Goal: Information Seeking & Learning: Learn about a topic

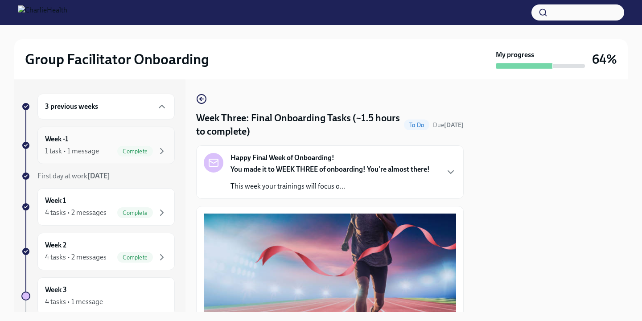
scroll to position [619, 0]
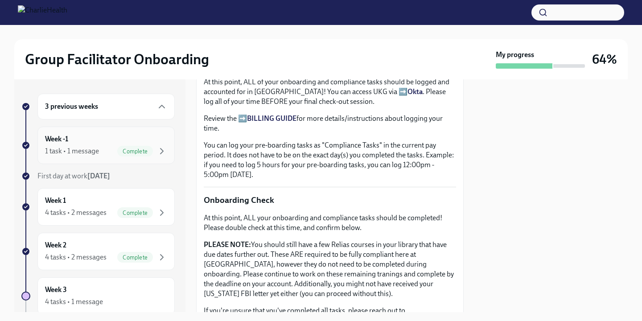
click at [136, 152] on span "Complete" at bounding box center [135, 151] width 36 height 7
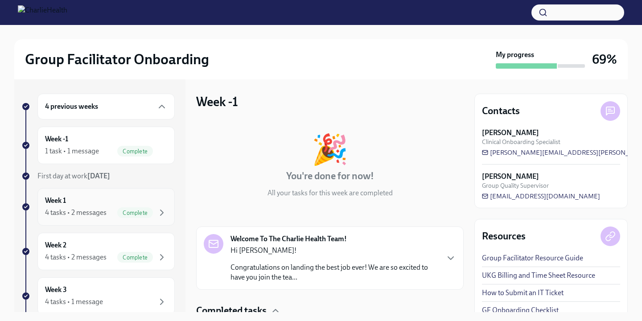
click at [142, 206] on div "Week 1 4 tasks • 2 messages Complete" at bounding box center [106, 207] width 122 height 22
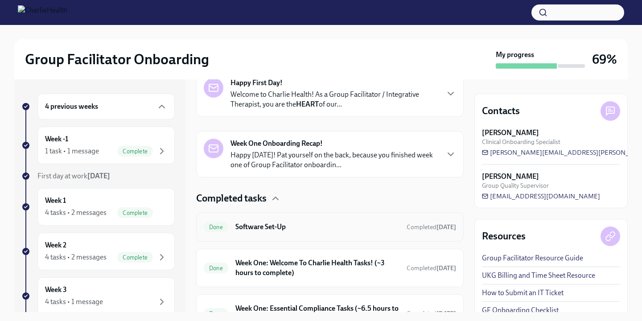
scroll to position [166, 0]
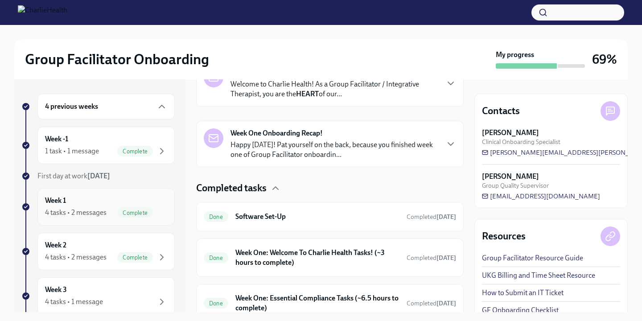
click at [143, 202] on div "Week 1 4 tasks • 2 messages Complete" at bounding box center [106, 207] width 122 height 22
click at [112, 269] on div "Week 2 4 tasks • 2 messages Complete" at bounding box center [105, 251] width 137 height 37
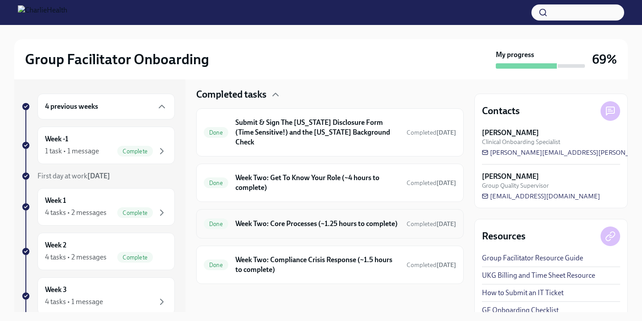
scroll to position [267, 0]
click at [128, 246] on div "Week 2 4 tasks • 2 messages Complete" at bounding box center [106, 251] width 122 height 22
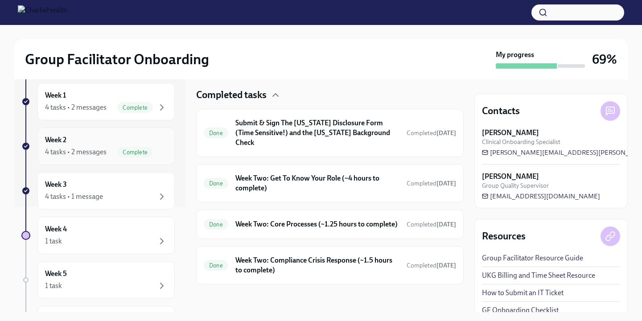
scroll to position [165, 0]
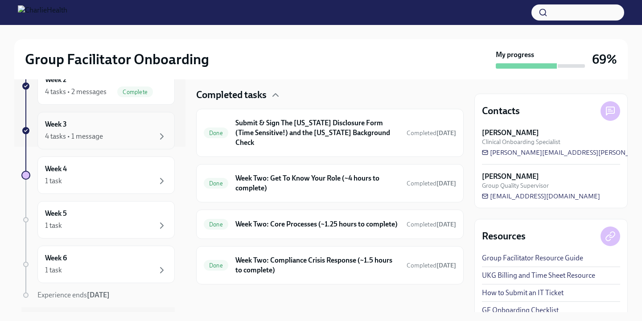
click at [121, 141] on div "4 tasks • 1 message" at bounding box center [106, 136] width 122 height 11
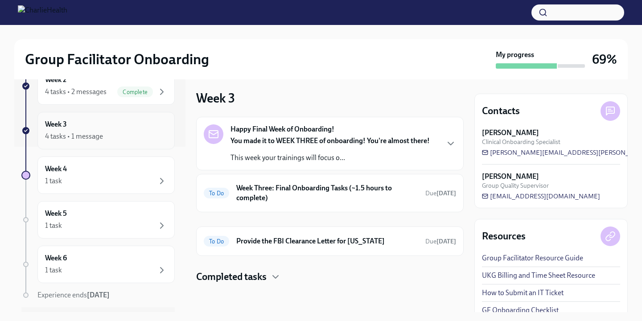
scroll to position [4, 0]
click at [348, 200] on h6 "Week Three: Final Onboarding Tasks (~1.5 hours to complete)" at bounding box center [327, 193] width 182 height 20
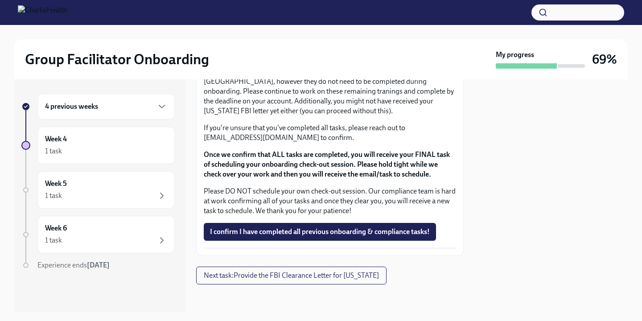
scroll to position [795, 0]
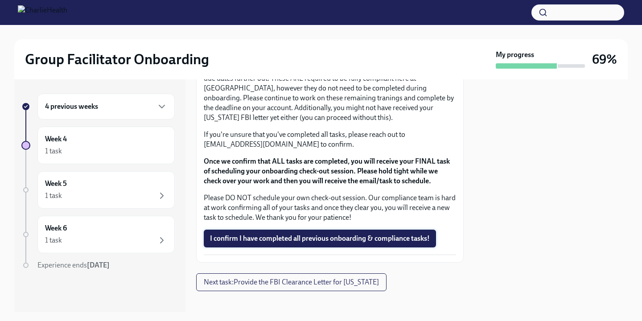
click at [335, 238] on span "I confirm I have completed all previous onboarding & compliance tasks!" at bounding box center [320, 238] width 220 height 9
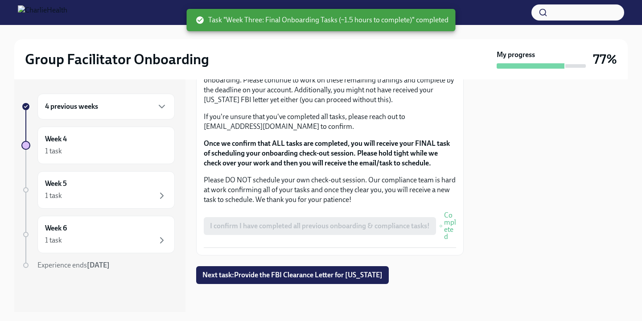
scroll to position [812, 0]
click at [143, 112] on div "4 previous weeks" at bounding box center [106, 106] width 122 height 11
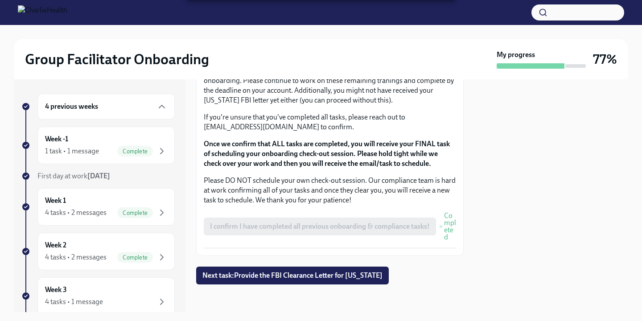
click at [131, 313] on div "Group Facilitator Onboarding My progress 77% 4 previous weeks Week -1 1 task • …" at bounding box center [321, 160] width 642 height 321
click at [128, 304] on div "4 tasks • 1 message" at bounding box center [106, 302] width 122 height 11
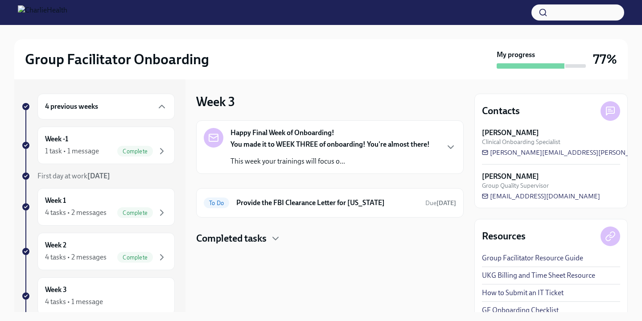
click at [306, 161] on p "This week your trainings will focus o..." at bounding box center [330, 162] width 199 height 10
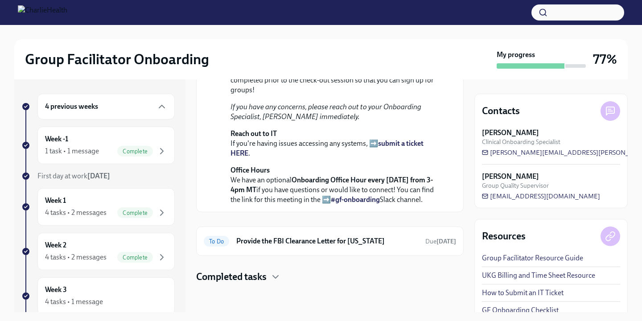
scroll to position [310, 0]
click at [266, 273] on h4 "Completed tasks" at bounding box center [231, 276] width 70 height 13
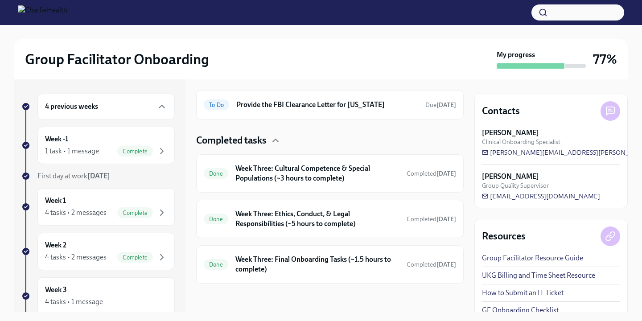
scroll to position [392, 0]
click at [363, 67] on link "#gf-onboarding" at bounding box center [355, 63] width 49 height 8
